Goal: Register for event/course

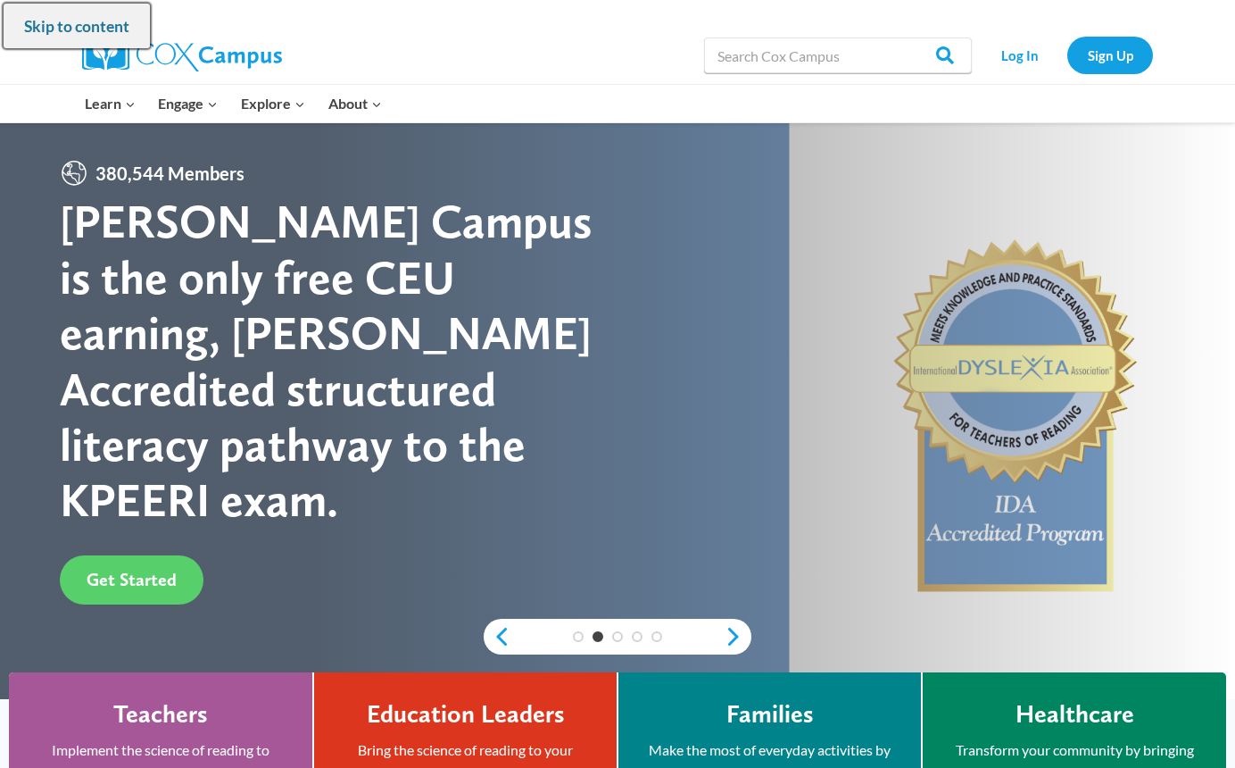
click at [127, 37] on link "Skip to content" at bounding box center [77, 26] width 146 height 45
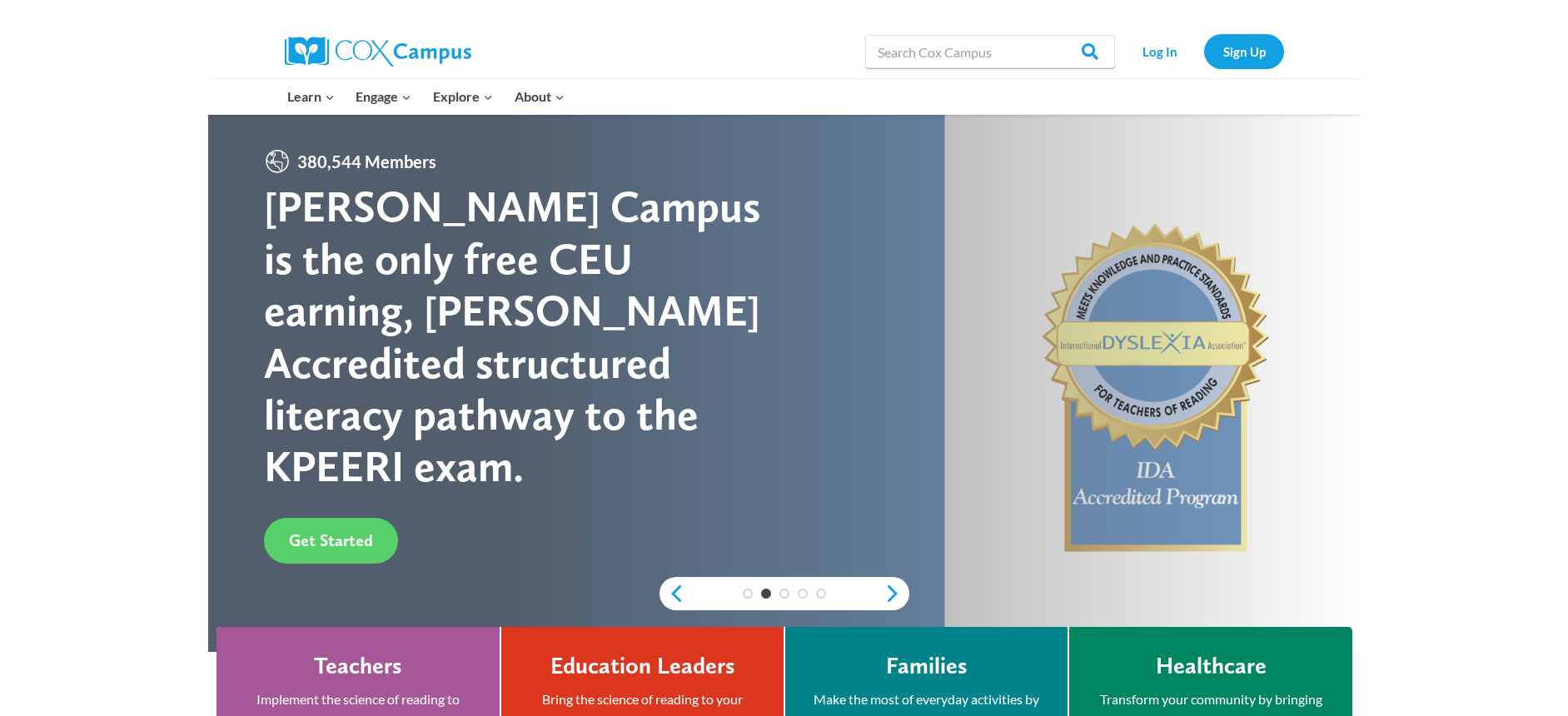
scroll to position [115, 0]
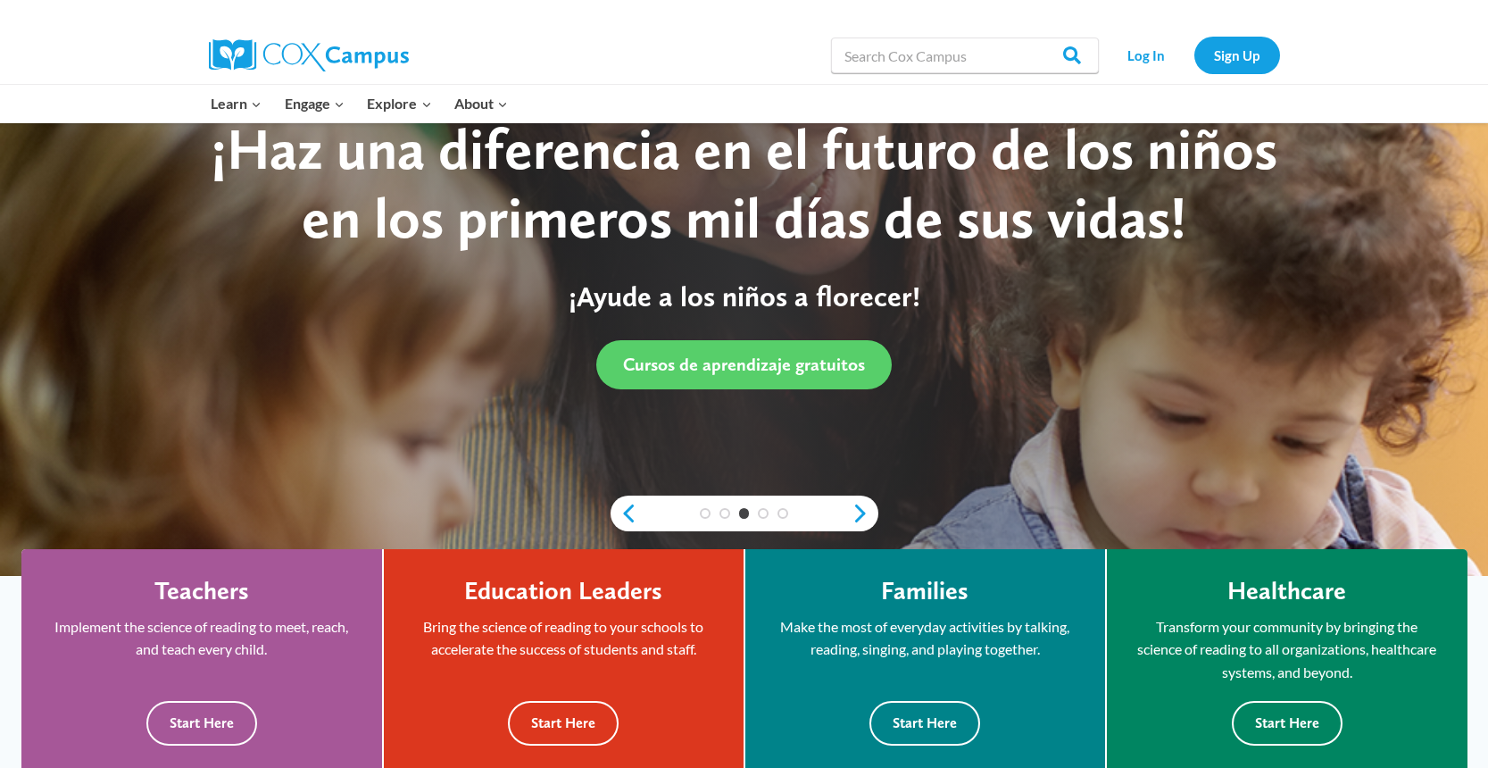
click at [3, 121] on div "Learn Expand PK-5 Structured Literacy Program En español Early Care and Learnin…" at bounding box center [744, 104] width 1488 height 38
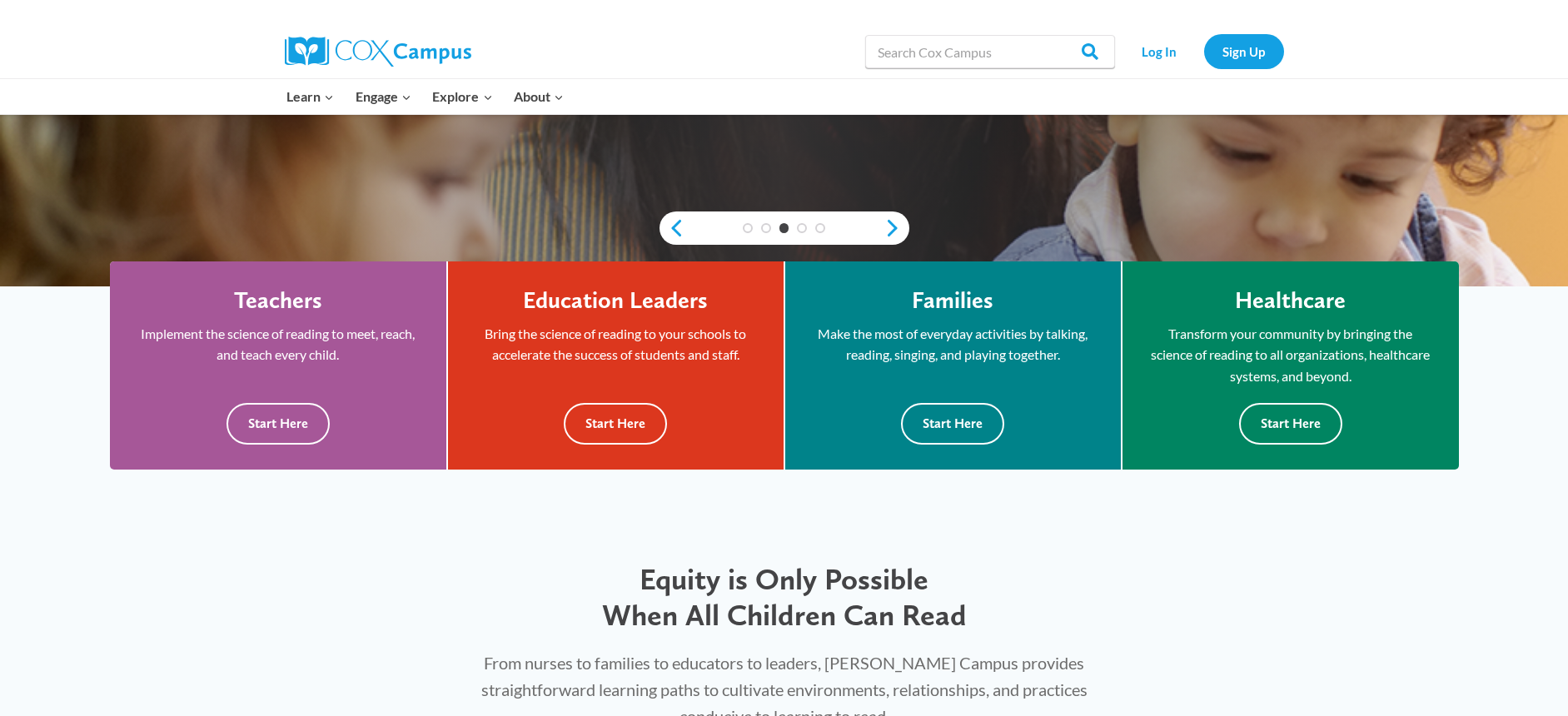
scroll to position [377, 0]
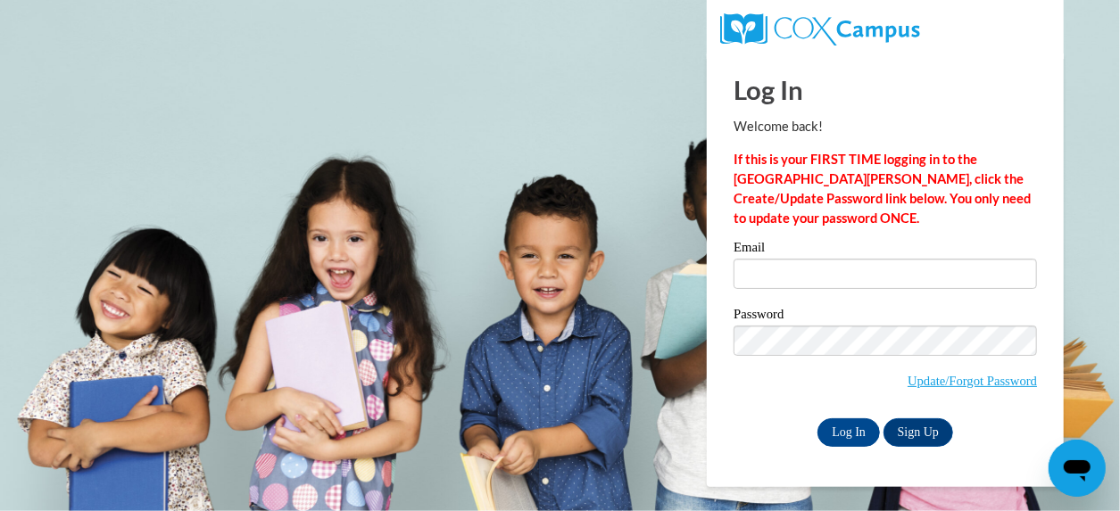
scroll to position [0, 344]
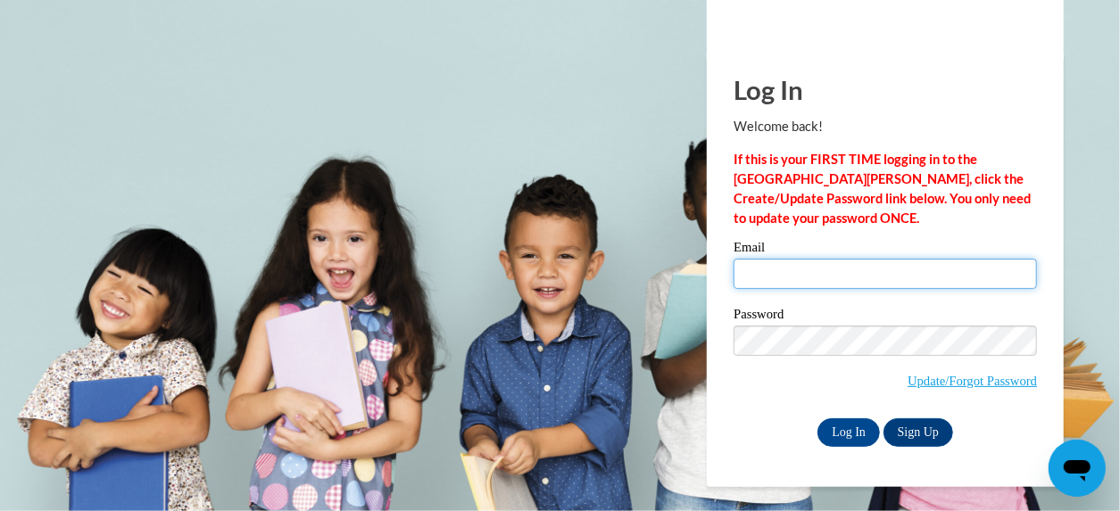
type input "amandarenaud2021@gmail.com"
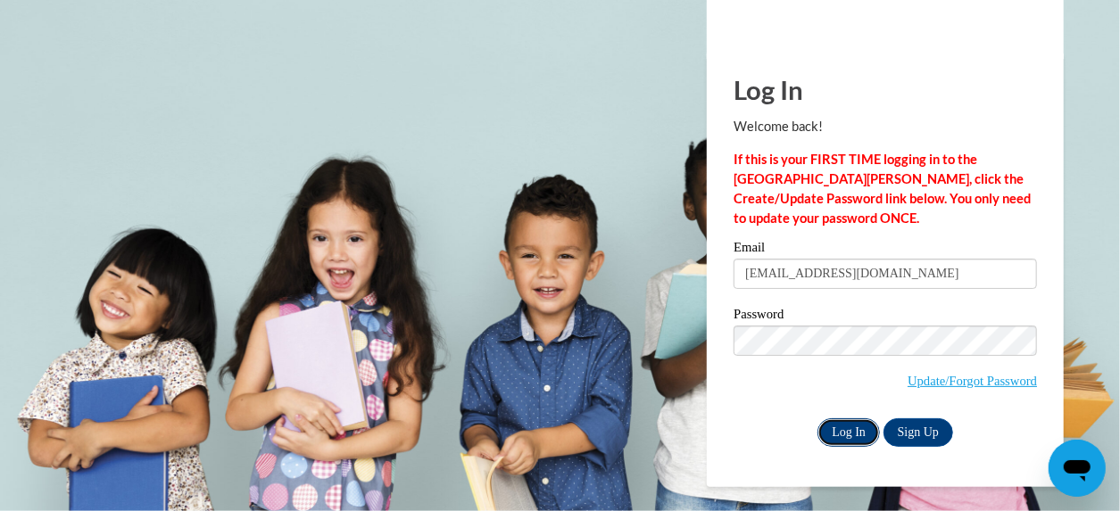
click at [844, 427] on input "Log In" at bounding box center [849, 433] width 62 height 29
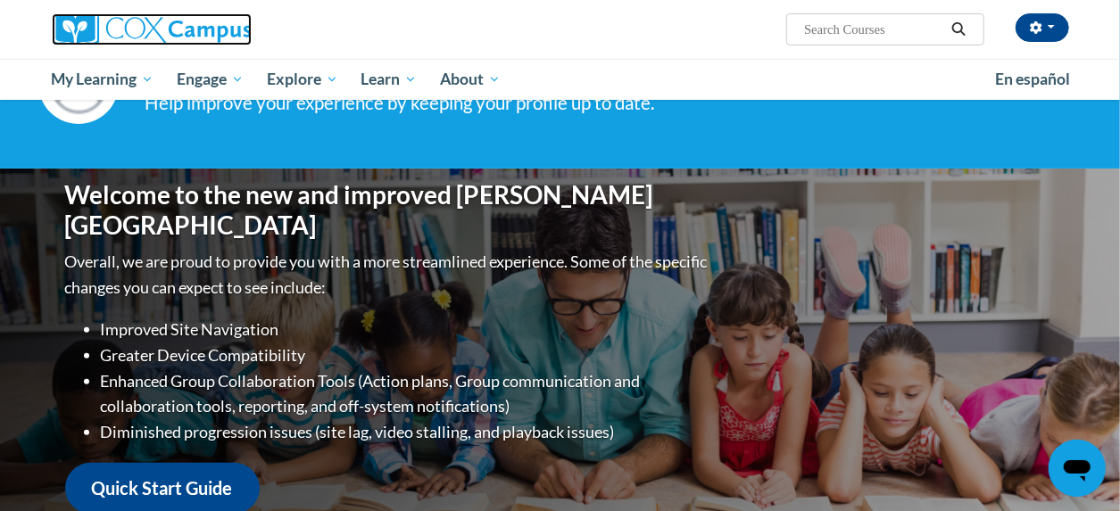
scroll to position [96, 0]
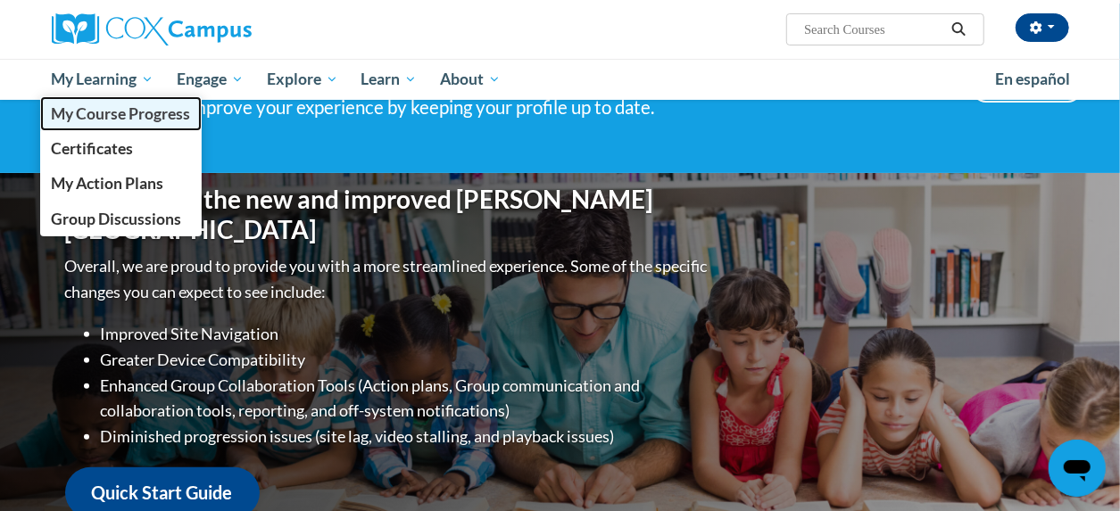
click at [120, 112] on span "My Course Progress" at bounding box center [120, 113] width 139 height 19
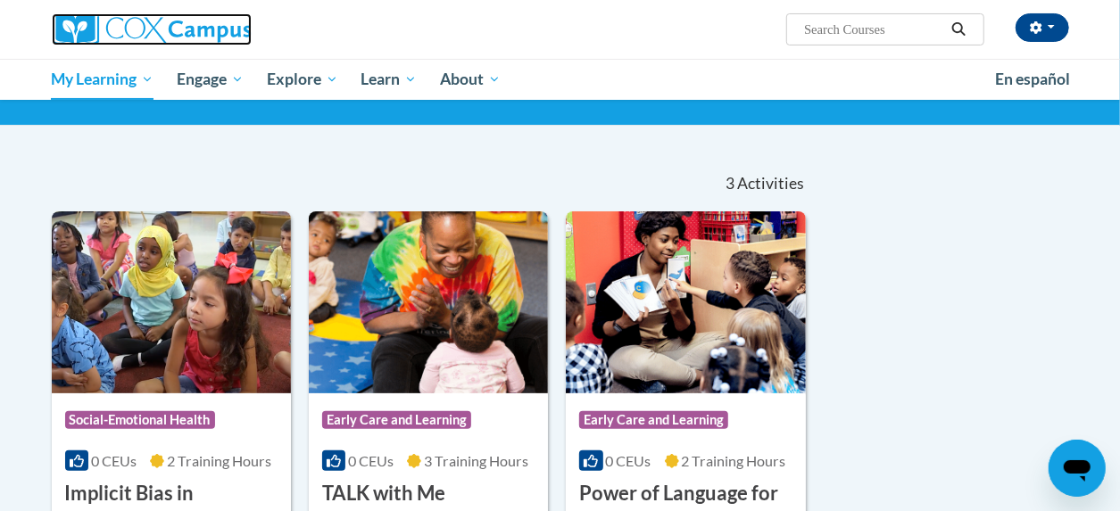
scroll to position [122, 0]
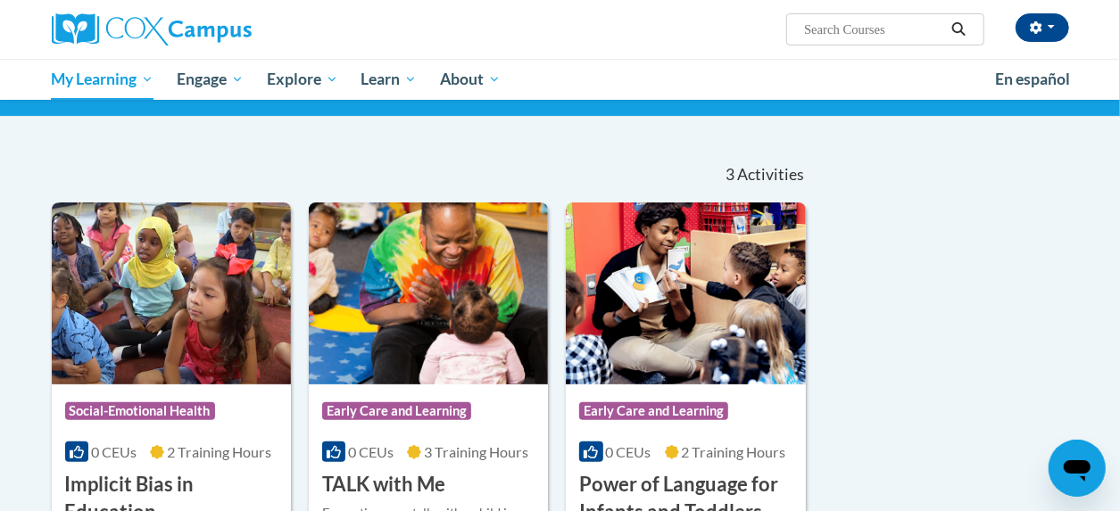
click at [823, 39] on input "Search..." at bounding box center [873, 29] width 143 height 21
type input "Talk with me"
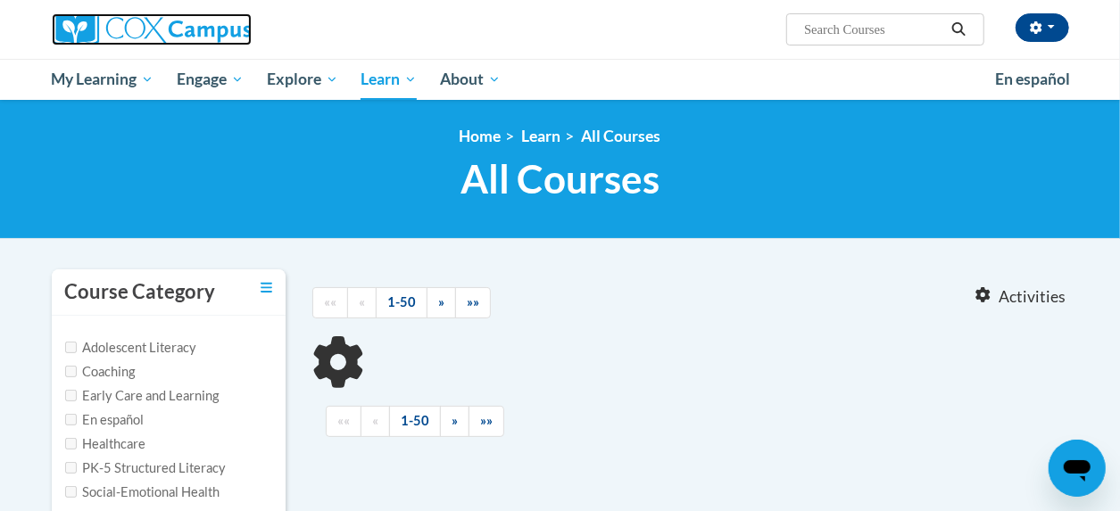
type input "Talk with me"
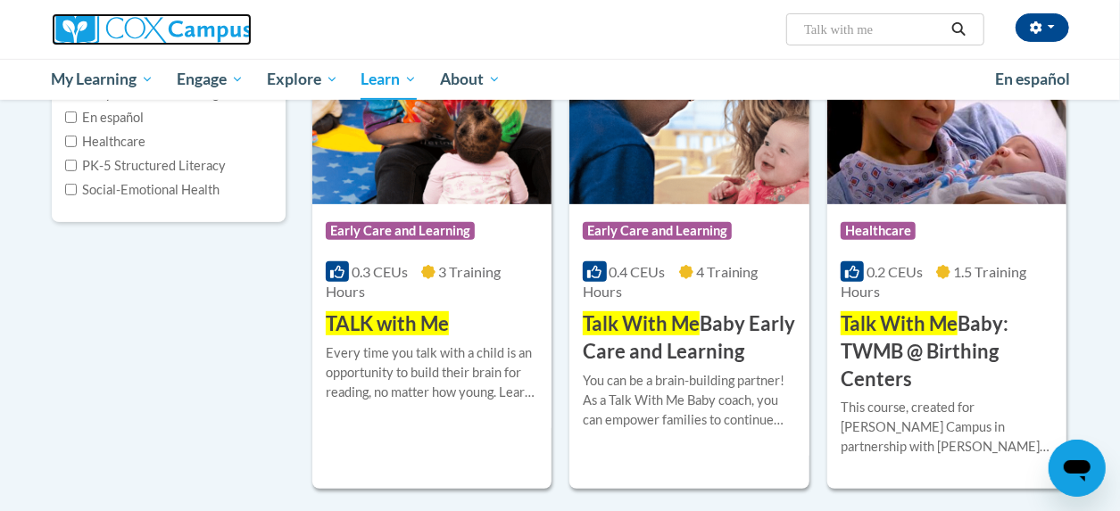
scroll to position [304, 0]
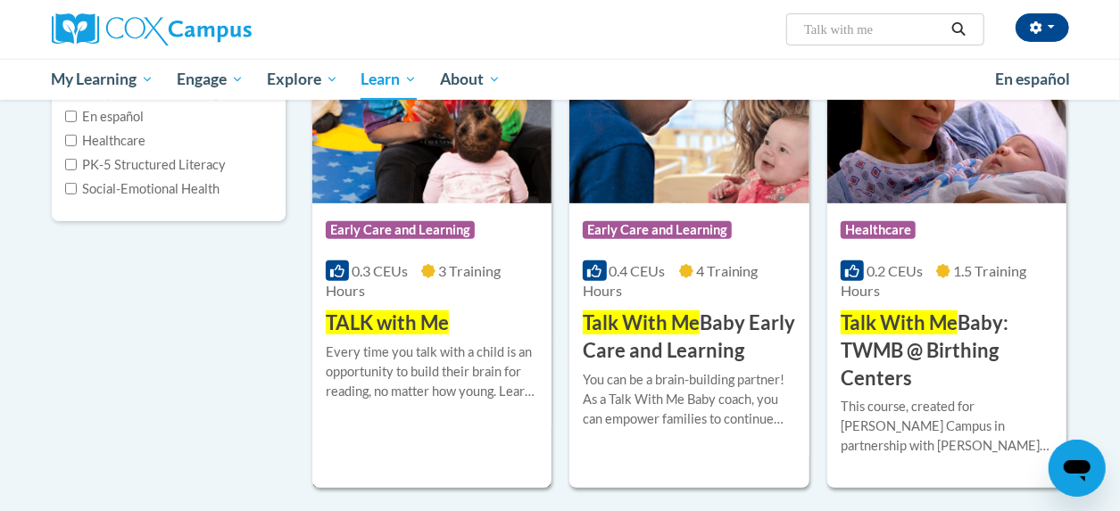
click at [378, 229] on span "Early Care and Learning" at bounding box center [400, 230] width 149 height 18
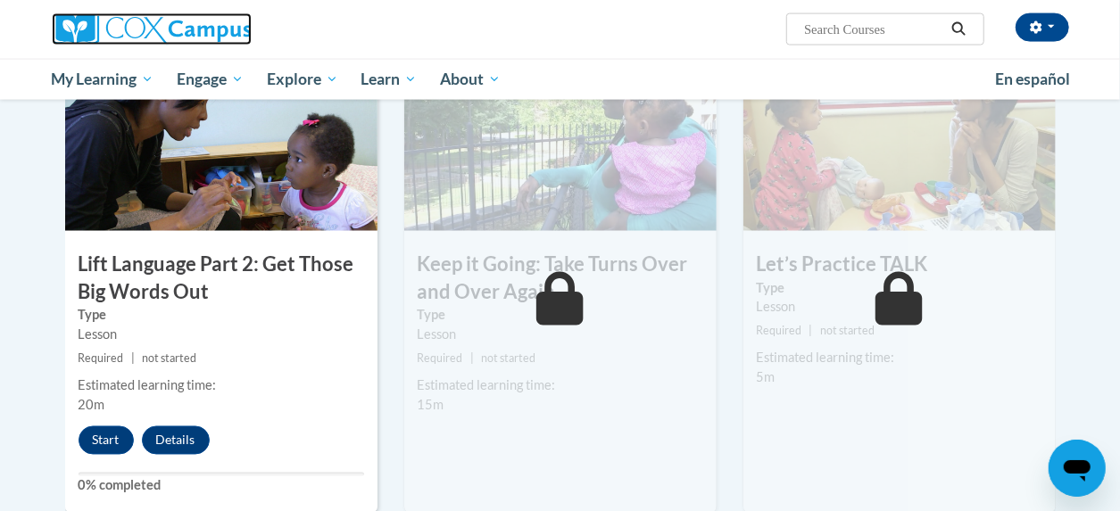
scroll to position [1375, 0]
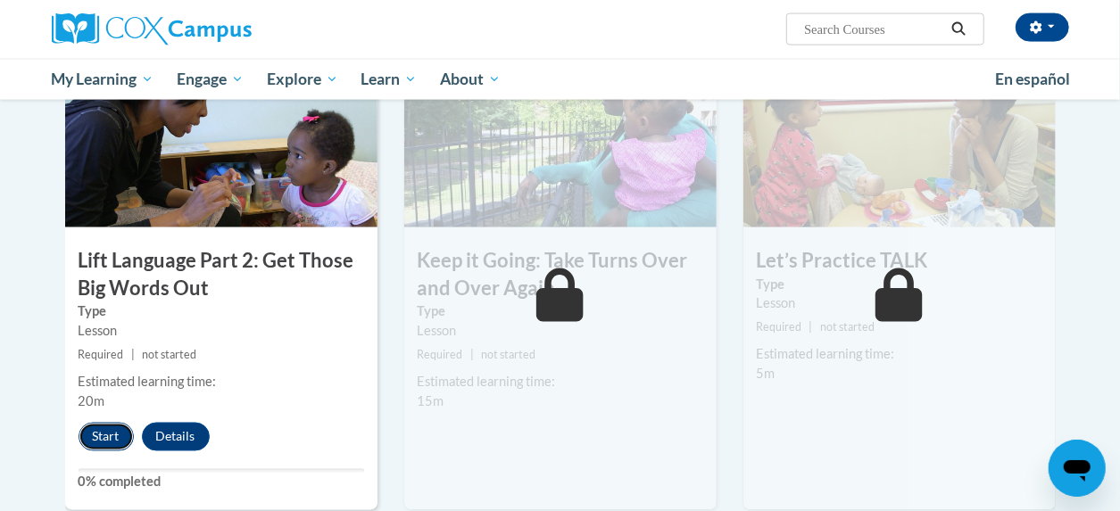
click at [102, 434] on button "Start" at bounding box center [106, 437] width 55 height 29
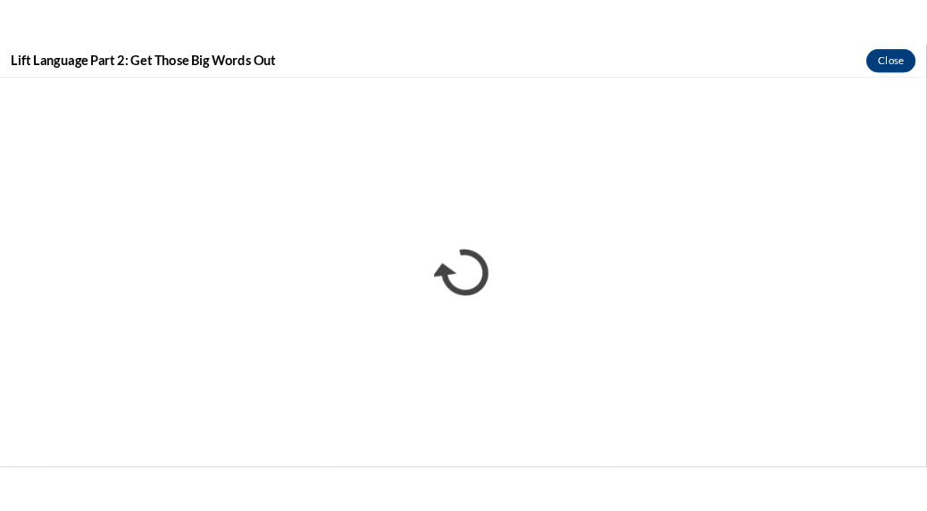
scroll to position [0, 0]
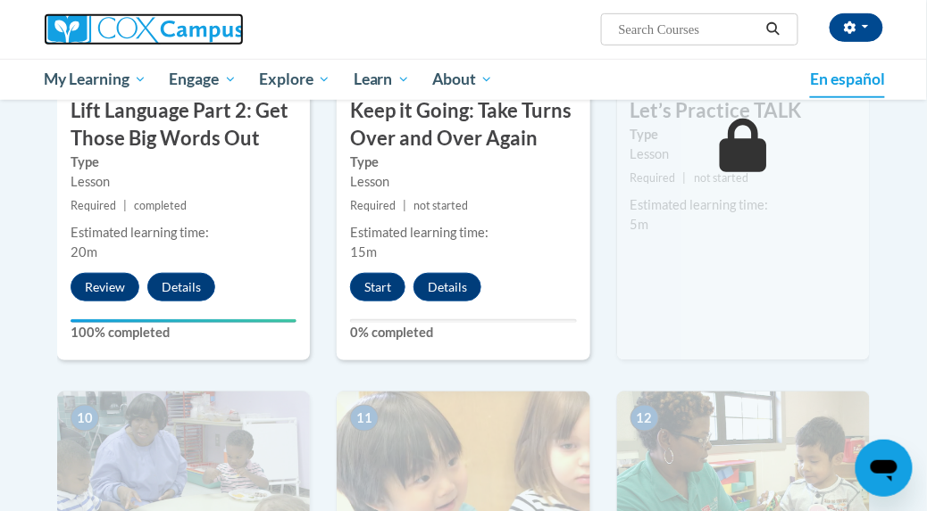
scroll to position [1483, 0]
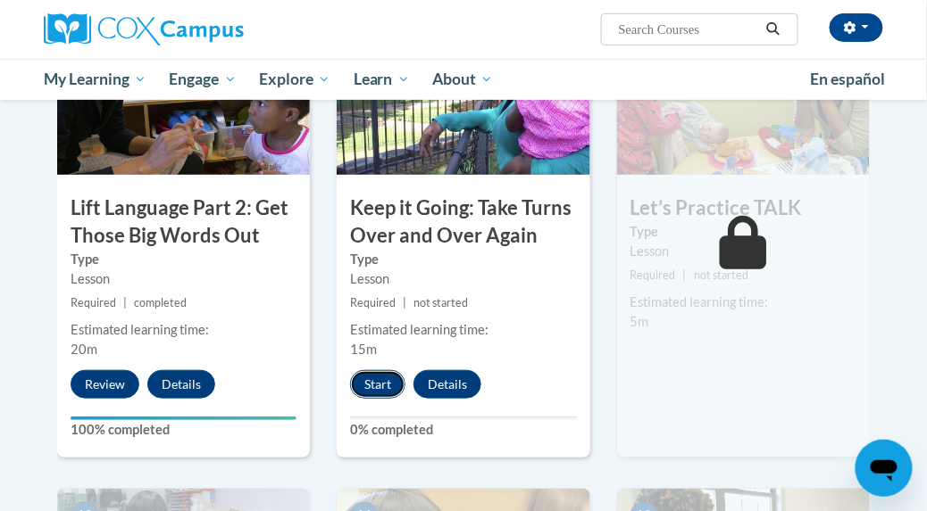
click at [371, 385] on button "Start" at bounding box center [377, 384] width 55 height 29
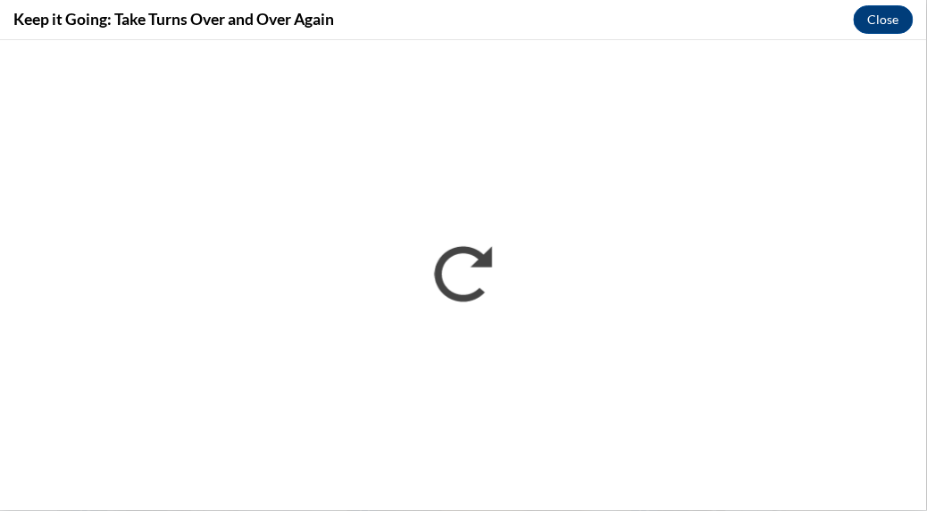
scroll to position [0, 0]
